Goal: Find contact information: Find contact information

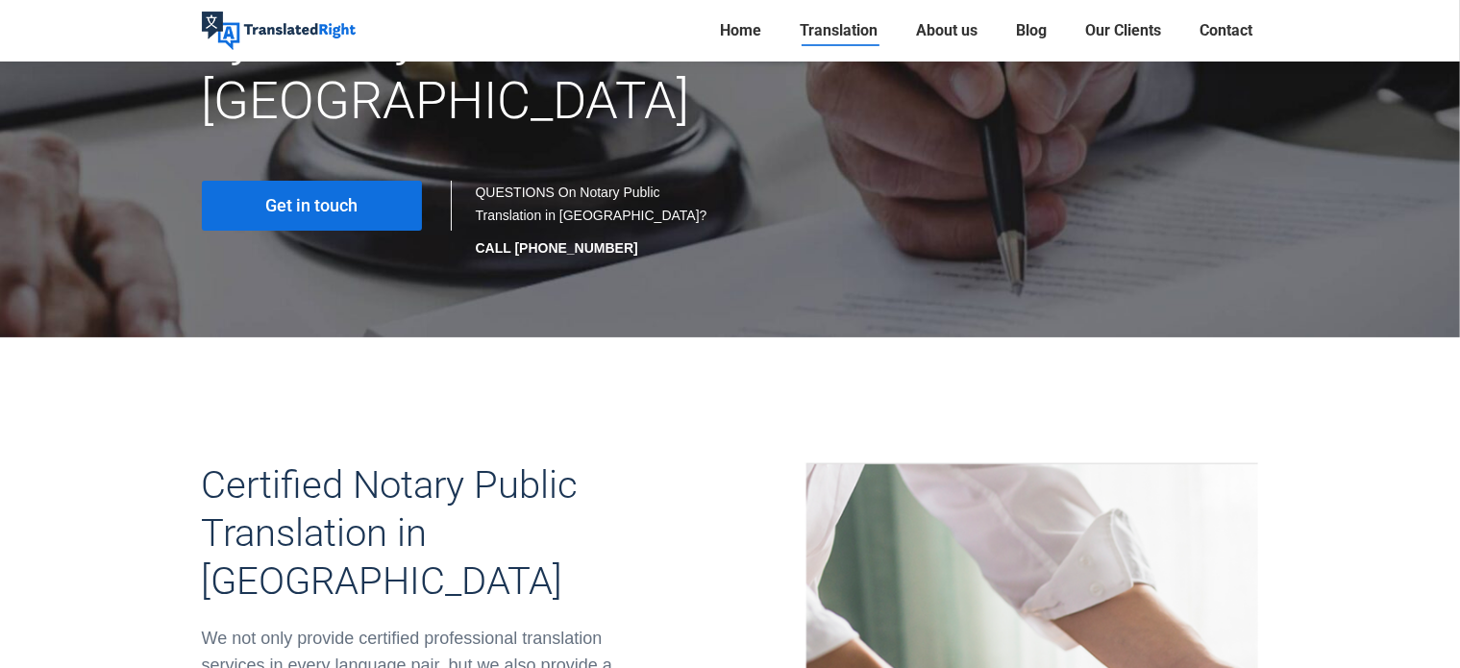
scroll to position [192, 0]
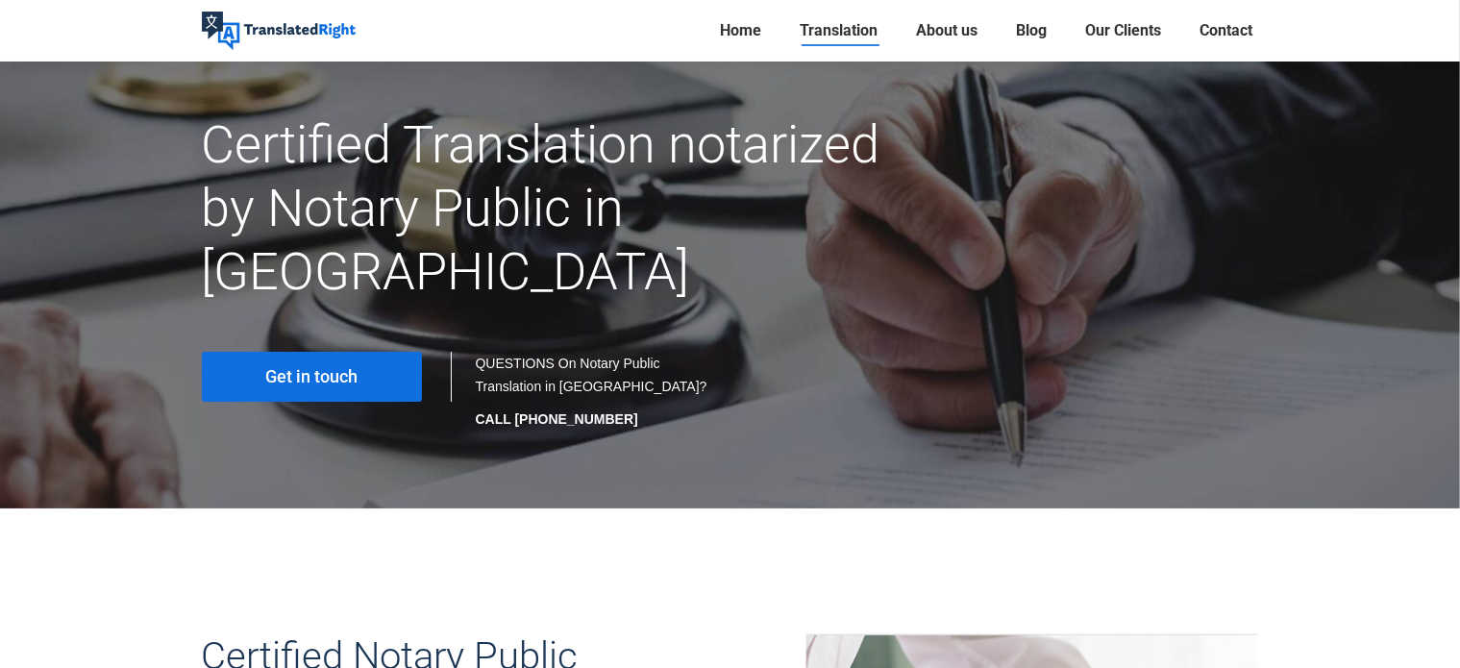
click at [368, 352] on link "Get in touch" at bounding box center [312, 377] width 220 height 50
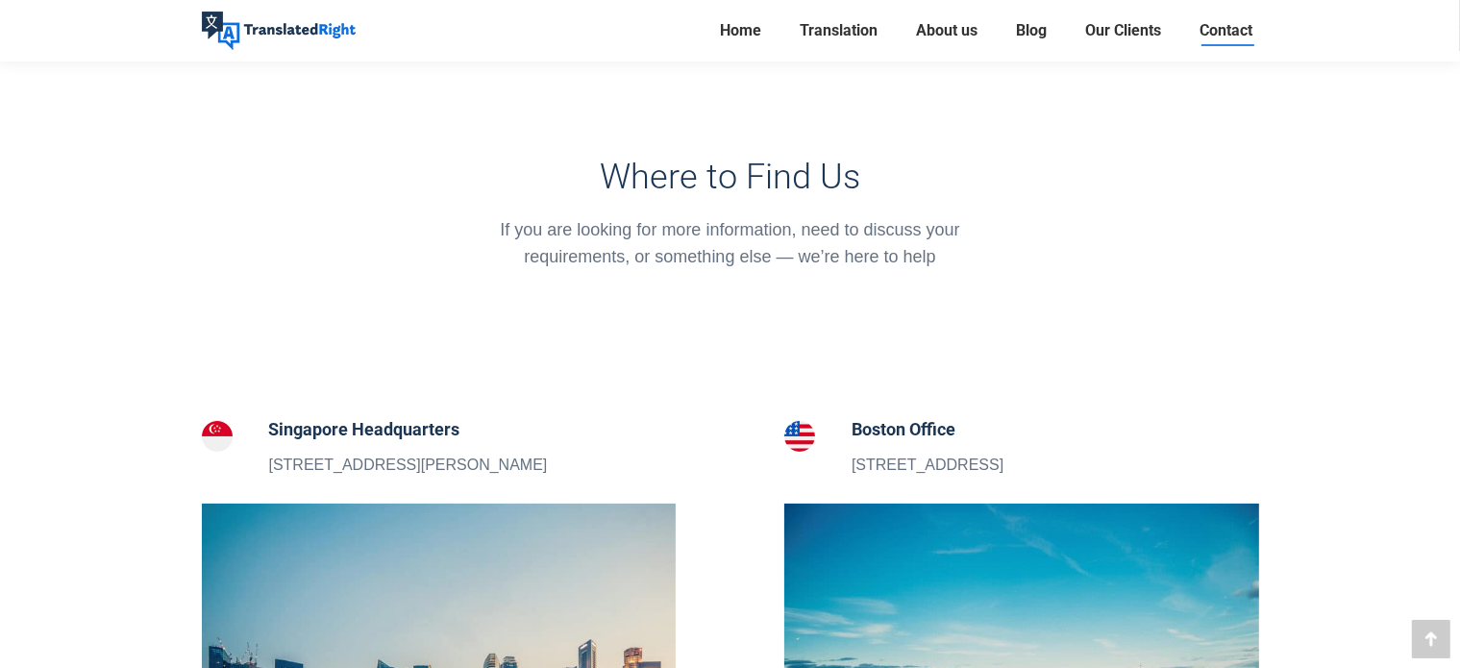
scroll to position [192, 0]
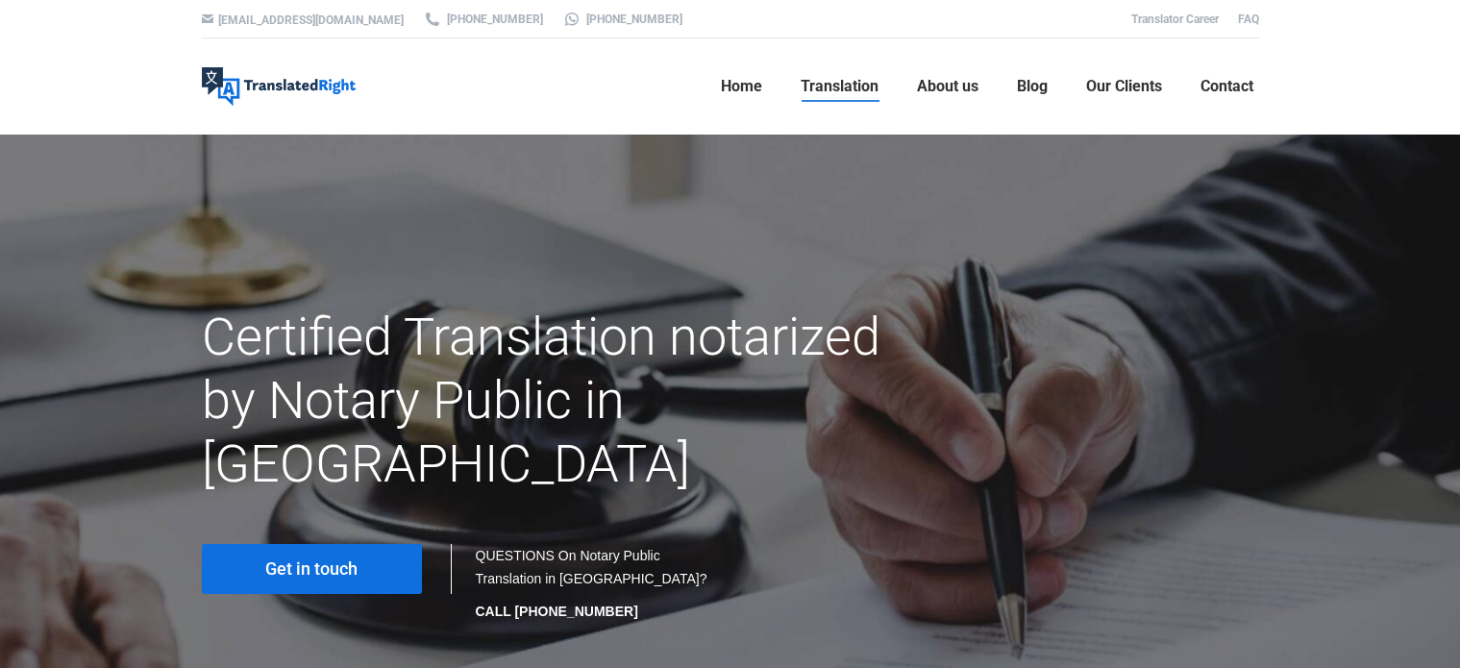
scroll to position [192, 0]
click at [330, 559] on span "Get in touch" at bounding box center [311, 568] width 92 height 19
